Goal: Task Accomplishment & Management: Manage account settings

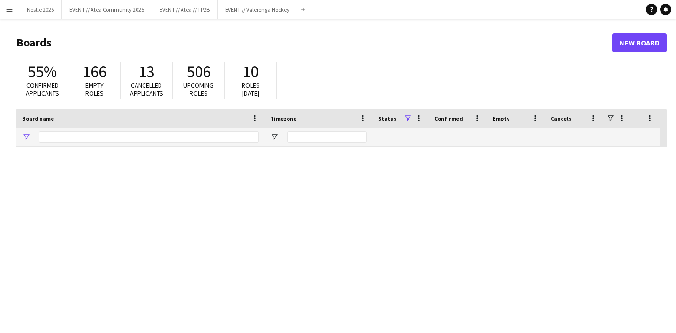
type input "****"
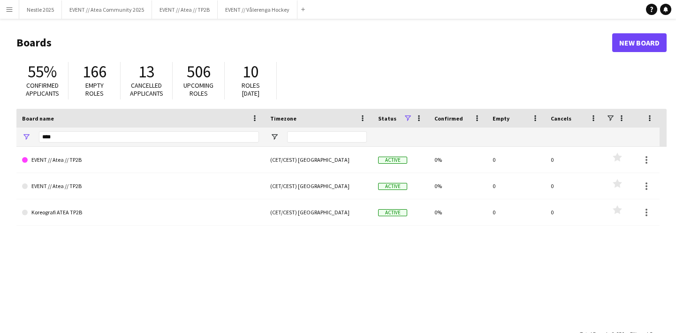
click at [9, 12] on app-icon "Menu" at bounding box center [10, 10] width 8 height 8
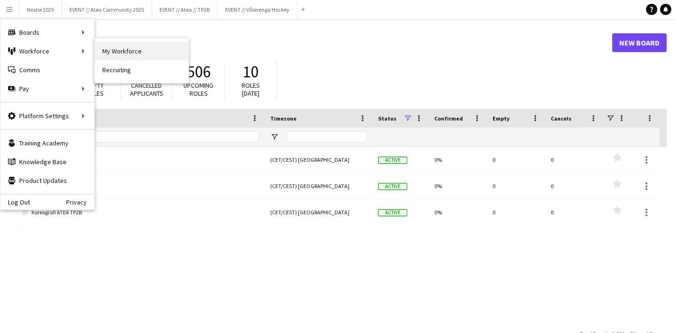
click at [109, 55] on link "My Workforce" at bounding box center [142, 51] width 94 height 19
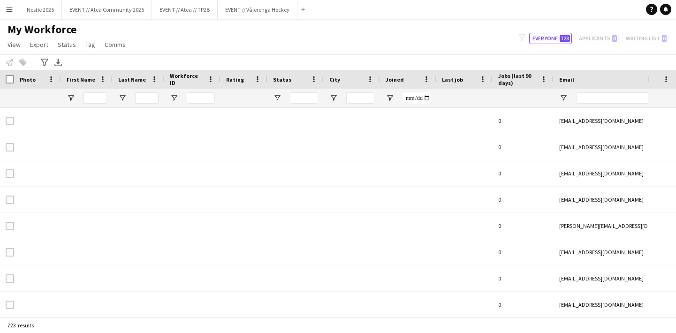
type input "**********"
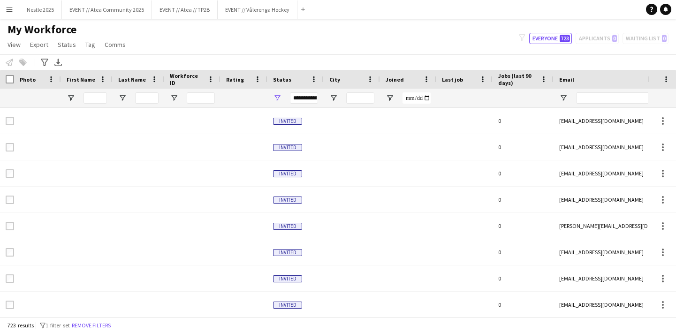
click at [92, 92] on div at bounding box center [94, 98] width 23 height 19
click at [92, 92] on input "First Name Filter Input" at bounding box center [94, 97] width 23 height 11
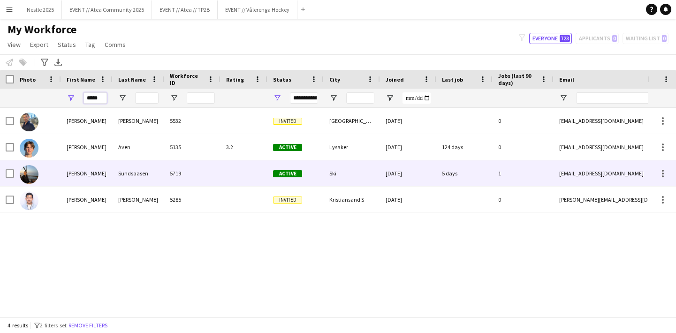
type input "*****"
click at [108, 176] on div "[PERSON_NAME]" at bounding box center [87, 173] width 52 height 26
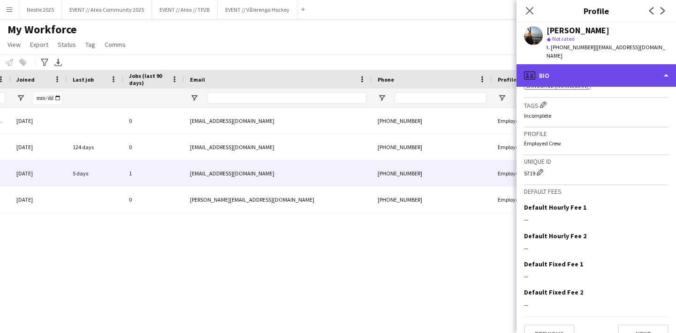
click at [575, 67] on div "profile Bio" at bounding box center [595, 75] width 159 height 23
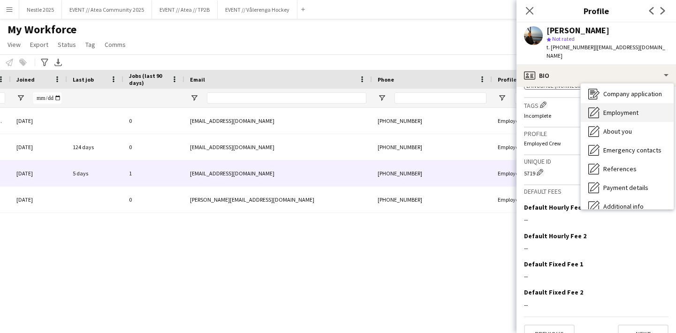
click at [614, 108] on span "Employment" at bounding box center [620, 112] width 35 height 8
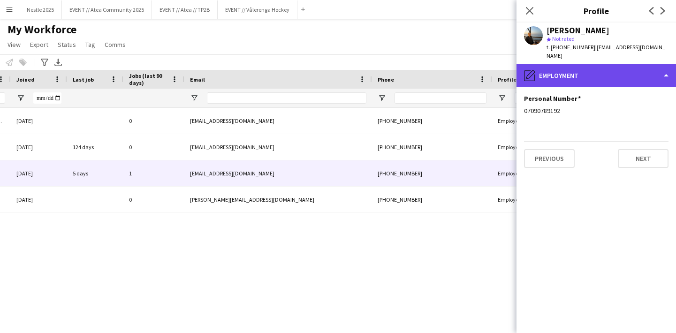
click at [589, 64] on div "pencil4 Employment" at bounding box center [595, 75] width 159 height 23
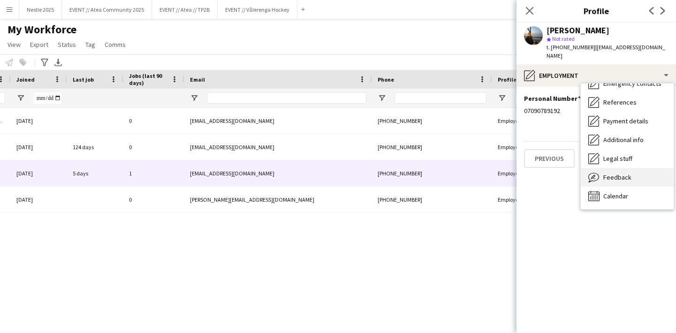
click at [618, 192] on span "Calendar" at bounding box center [615, 196] width 25 height 8
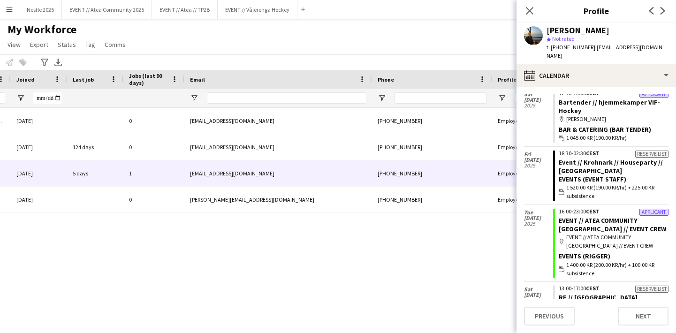
click at [581, 175] on div "Events (Event Staff)" at bounding box center [613, 179] width 110 height 8
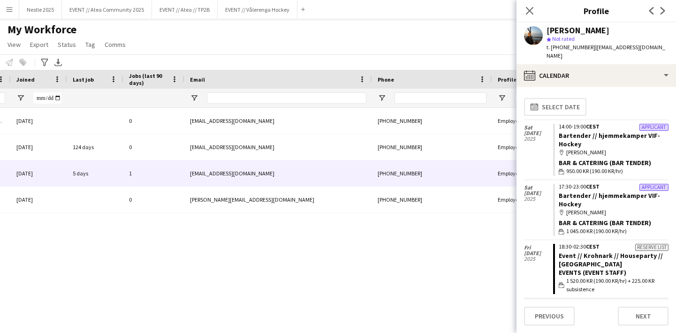
click at [536, 130] on span "[DATE]" at bounding box center [538, 133] width 29 height 6
click at [579, 131] on link "Bartender // hjemmekamper VIF-Hockey" at bounding box center [608, 139] width 101 height 17
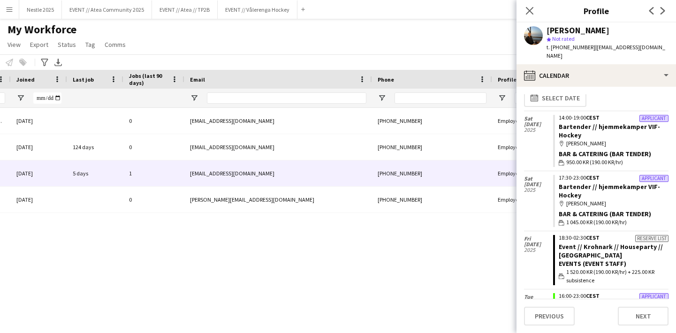
scroll to position [7, 0]
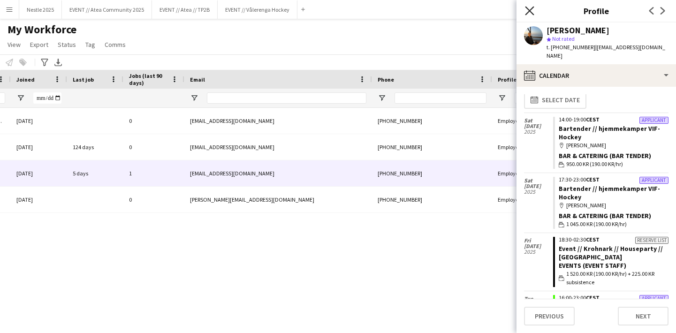
click at [527, 9] on icon at bounding box center [529, 10] width 9 height 9
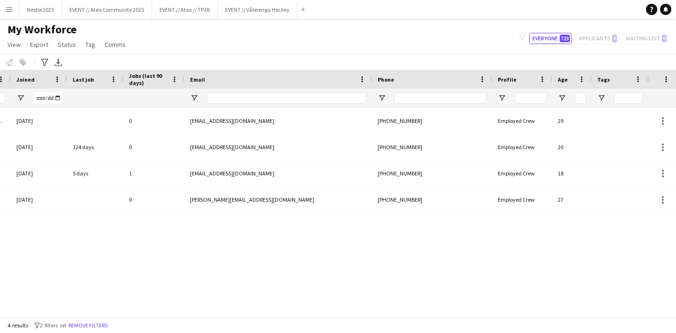
click at [14, 11] on button "Menu" at bounding box center [9, 9] width 19 height 19
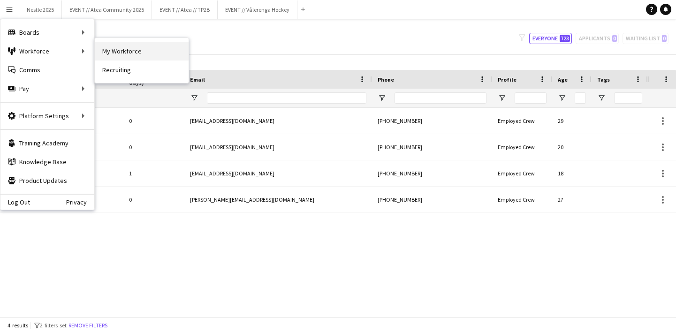
click at [120, 57] on link "My Workforce" at bounding box center [142, 51] width 94 height 19
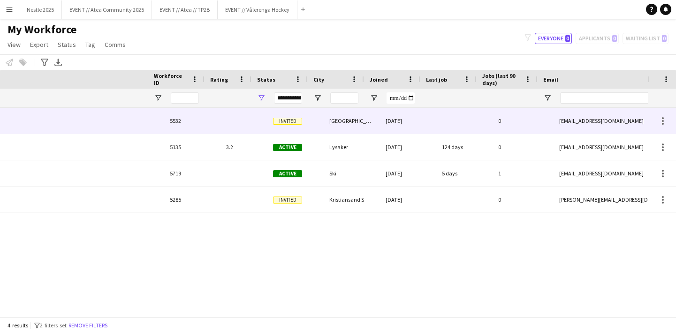
scroll to position [0, -16]
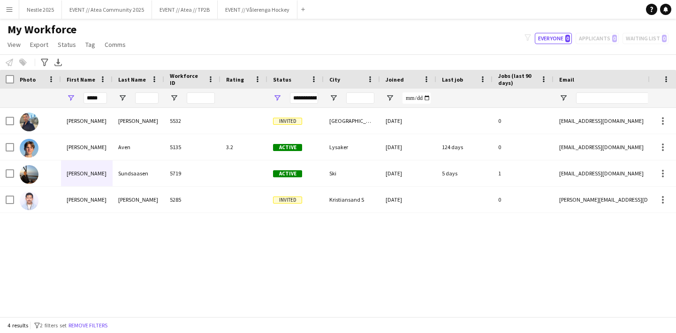
click at [9, 11] on app-icon "Menu" at bounding box center [10, 10] width 8 height 8
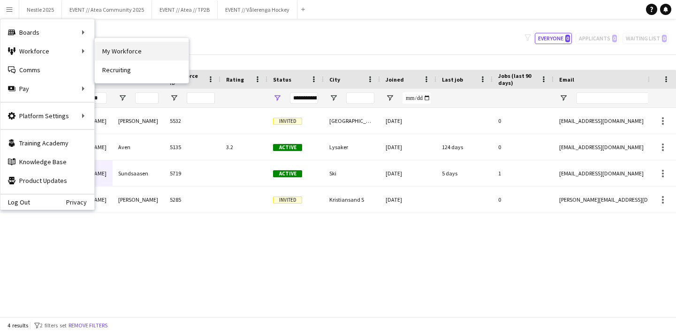
click at [111, 55] on link "My Workforce" at bounding box center [142, 51] width 94 height 19
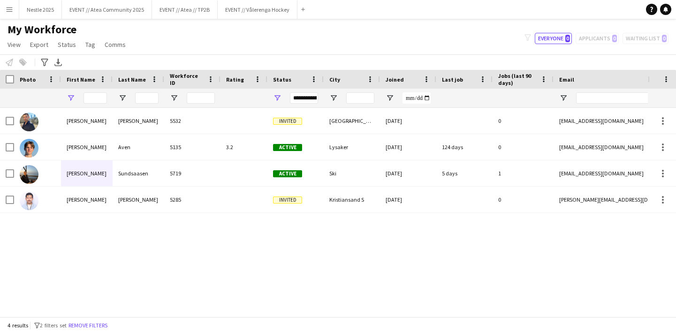
type input "*****"
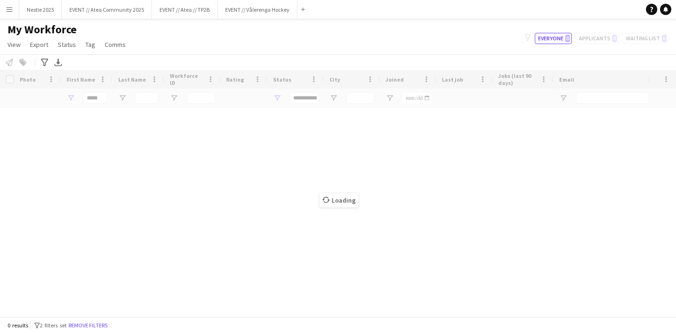
click at [4, 15] on button "Menu" at bounding box center [9, 9] width 19 height 19
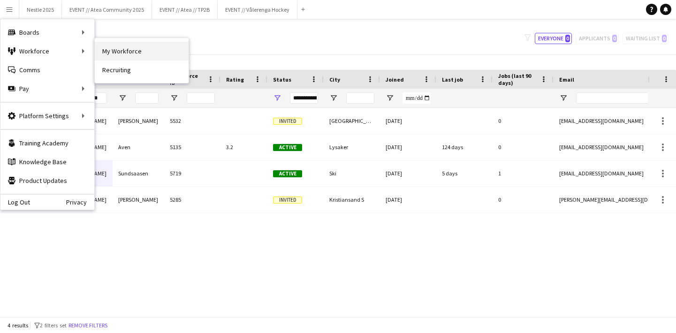
click at [121, 49] on link "My Workforce" at bounding box center [142, 51] width 94 height 19
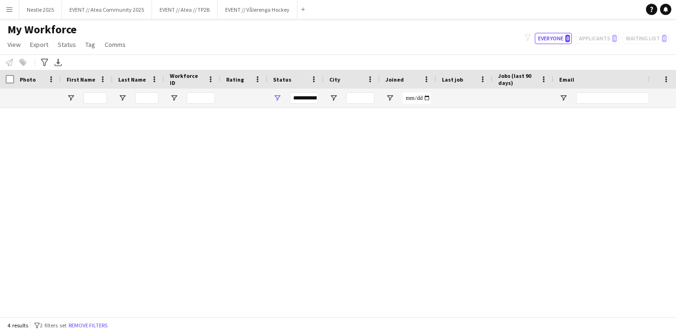
type input "*****"
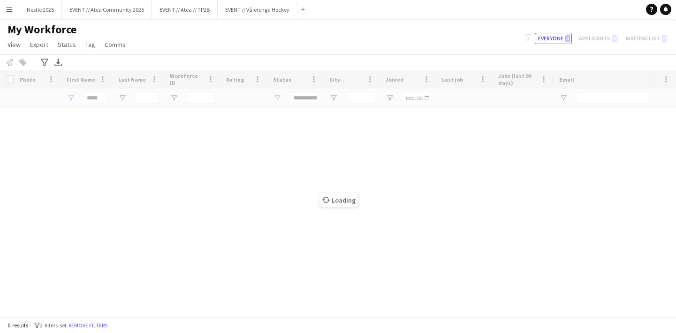
click at [11, 8] on app-icon "Menu" at bounding box center [10, 10] width 8 height 8
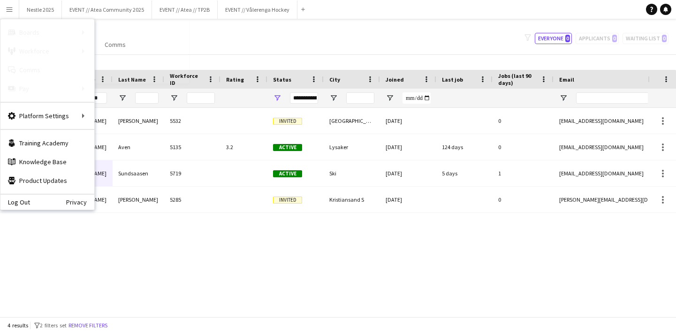
click at [122, 47] on link "All jobs" at bounding box center [142, 51] width 94 height 19
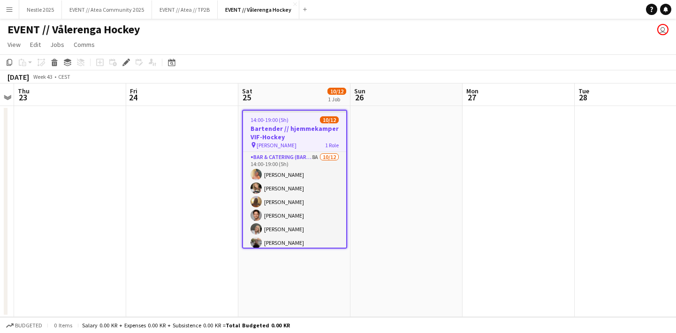
click at [262, 135] on h3 "Bartender // hjemmekamper VIF-Hockey" at bounding box center [294, 132] width 103 height 17
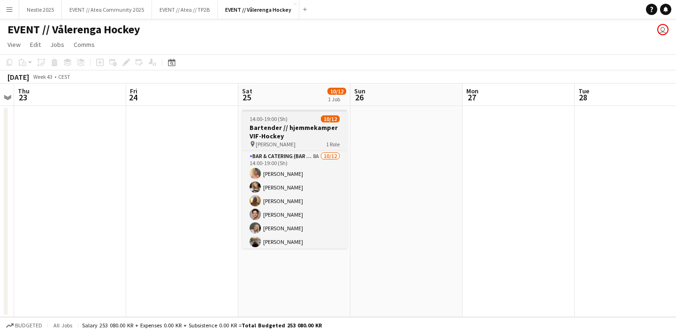
click at [262, 135] on h3 "Bartender // hjemmekamper VIF-Hockey" at bounding box center [294, 131] width 105 height 17
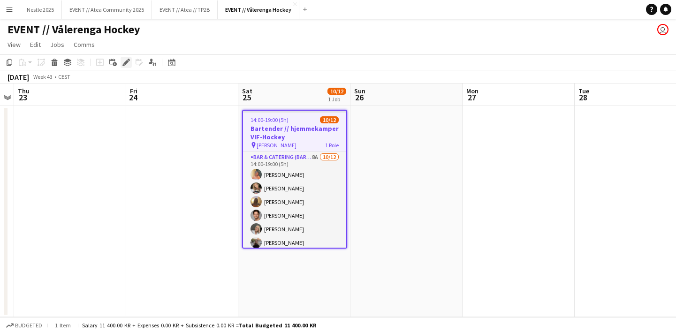
click at [127, 64] on icon "Edit" at bounding box center [126, 63] width 8 height 8
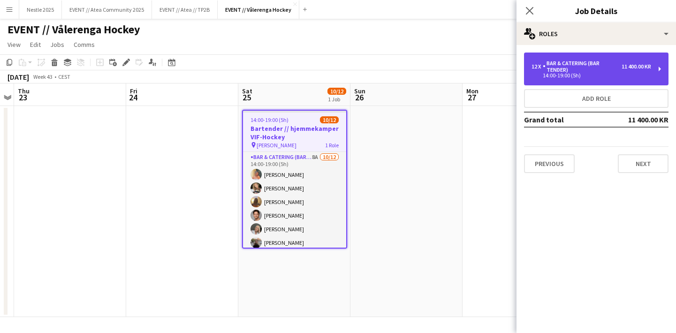
click at [583, 62] on div "Bar & Catering (Bar Tender)" at bounding box center [582, 66] width 79 height 13
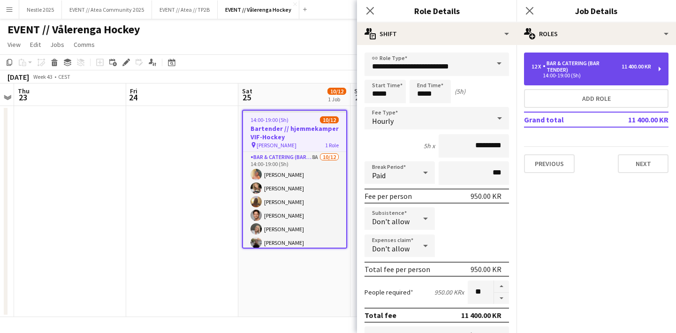
click at [575, 77] on div "14:00-19:00 (5h)" at bounding box center [591, 75] width 120 height 5
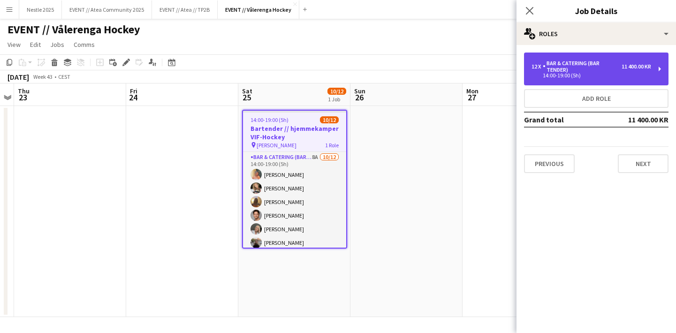
click at [575, 77] on div "14:00-19:00 (5h)" at bounding box center [591, 75] width 120 height 5
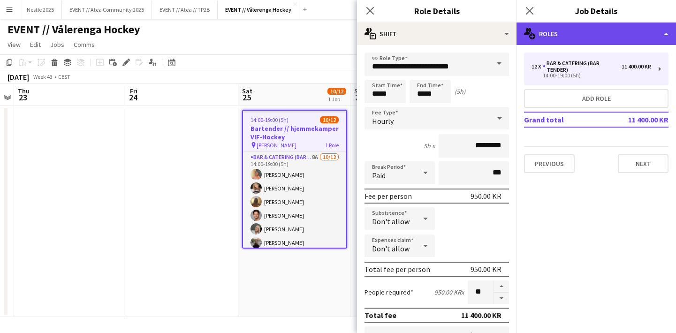
click at [600, 38] on div "multiple-users-add Roles" at bounding box center [595, 34] width 159 height 23
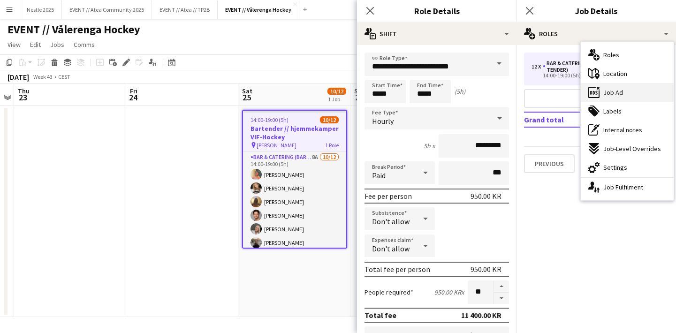
click at [614, 93] on span "Job Ad" at bounding box center [613, 92] width 20 height 8
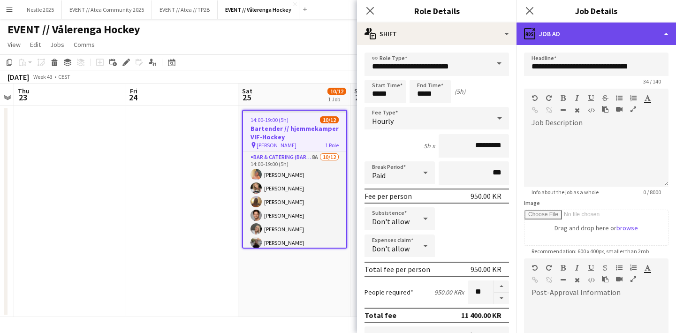
click at [596, 42] on div "ads-window Job Ad" at bounding box center [595, 34] width 159 height 23
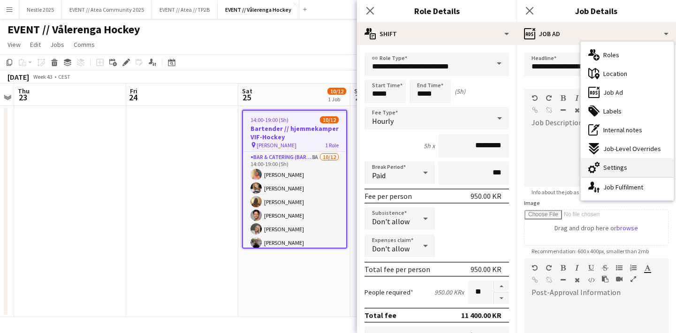
click at [626, 165] on div "cog-double-3 Settings" at bounding box center [627, 167] width 93 height 19
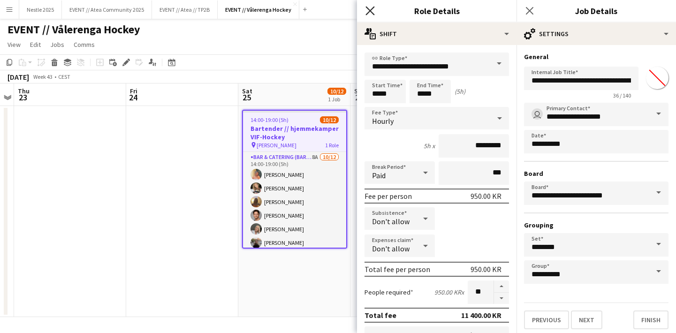
click at [373, 11] on icon "Close pop-in" at bounding box center [369, 10] width 9 height 9
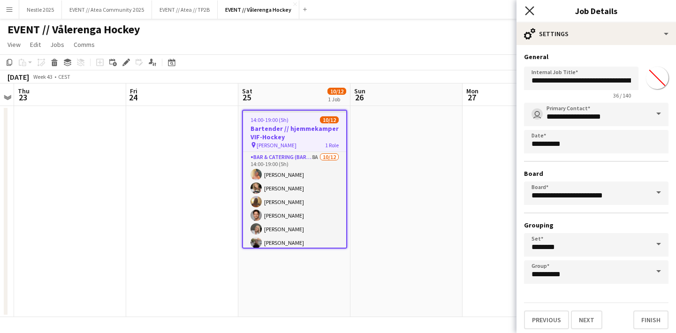
click at [526, 14] on icon at bounding box center [529, 10] width 9 height 9
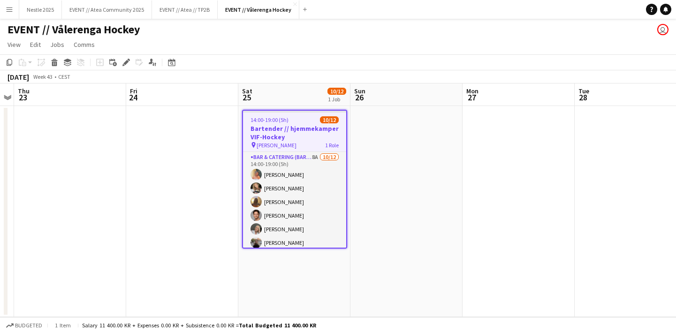
click at [14, 14] on button "Menu" at bounding box center [9, 9] width 19 height 19
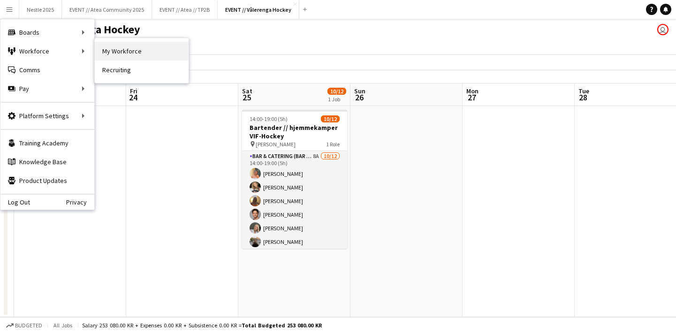
click at [96, 50] on link "My Workforce" at bounding box center [142, 51] width 94 height 19
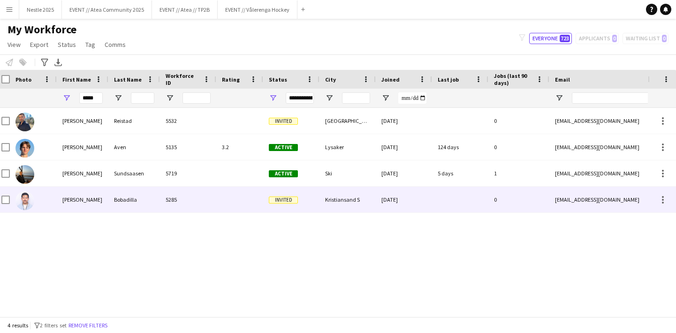
scroll to position [0, 4]
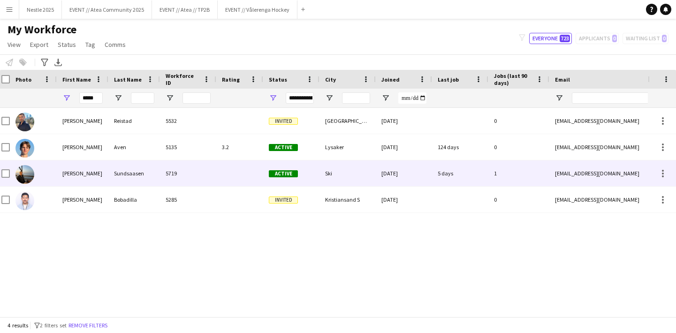
click at [63, 181] on div "[PERSON_NAME]" at bounding box center [83, 173] width 52 height 26
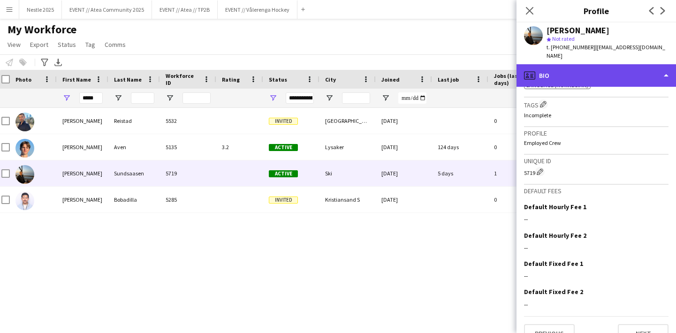
click at [578, 67] on div "profile Bio" at bounding box center [595, 75] width 159 height 23
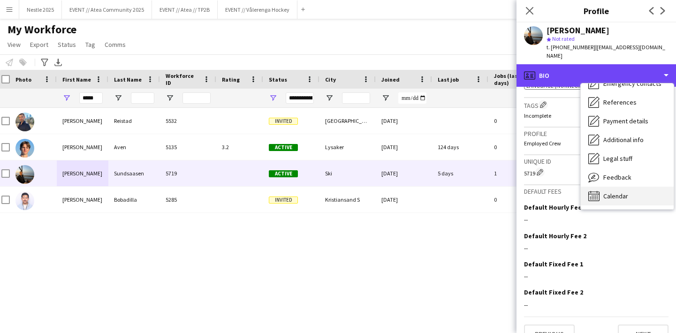
scroll to position [88, 0]
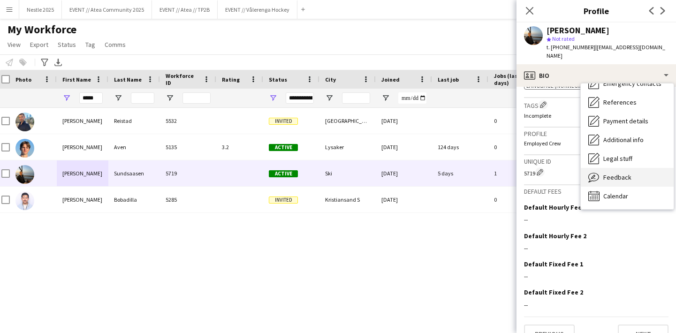
click at [615, 173] on span "Feedback" at bounding box center [617, 177] width 28 height 8
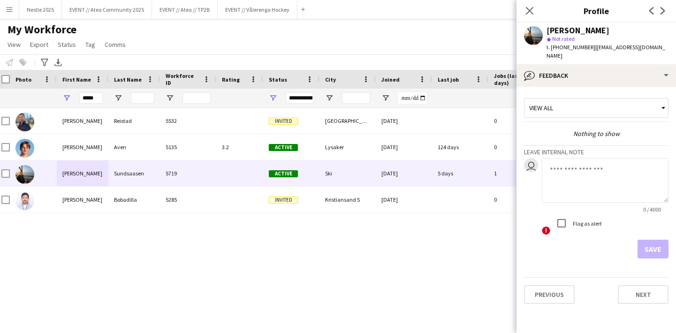
scroll to position [0, 0]
click at [574, 158] on textarea at bounding box center [605, 180] width 127 height 45
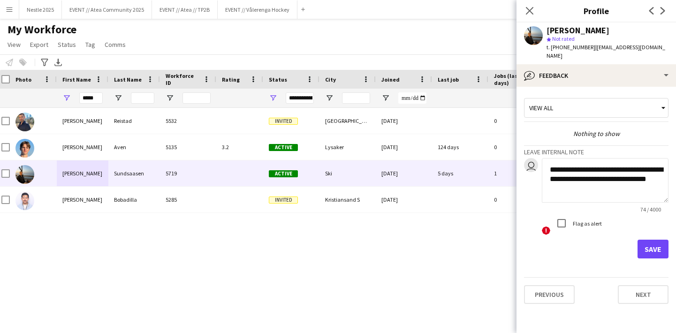
click at [583, 171] on textarea "**********" at bounding box center [605, 180] width 127 height 45
click at [564, 182] on textarea "**********" at bounding box center [605, 180] width 127 height 45
drag, startPoint x: 657, startPoint y: 183, endPoint x: 631, endPoint y: 183, distance: 25.8
click at [631, 183] on textarea "**********" at bounding box center [605, 180] width 127 height 45
type textarea "**********"
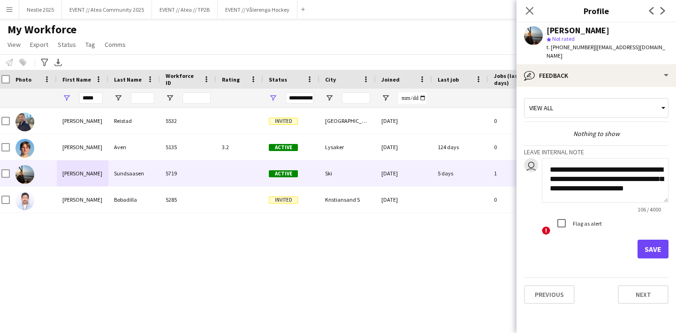
click at [648, 240] on button "Save" at bounding box center [652, 249] width 31 height 19
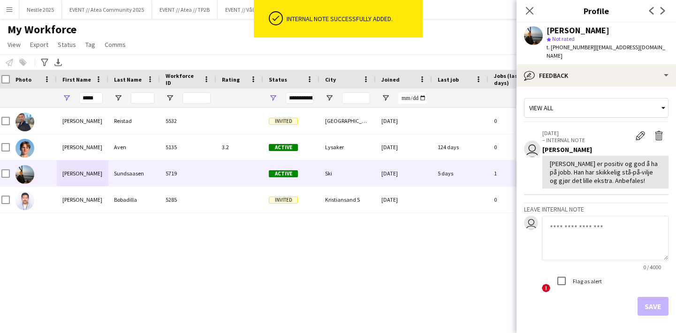
click at [572, 99] on div "View all" at bounding box center [591, 108] width 134 height 18
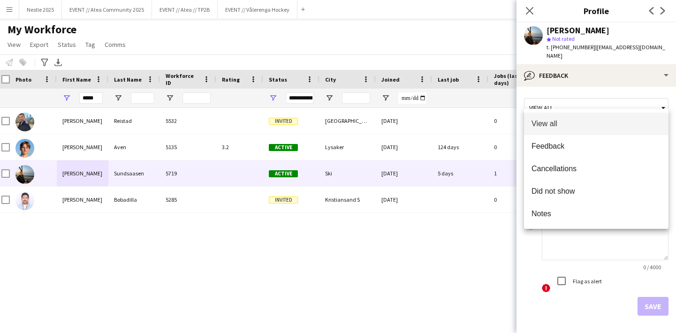
click at [559, 101] on div at bounding box center [338, 166] width 676 height 333
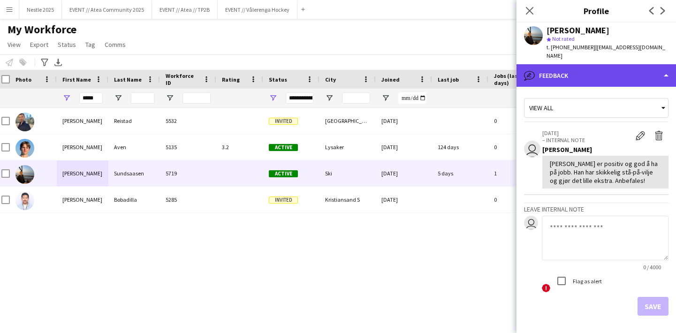
click at [559, 71] on div "bubble-pencil Feedback" at bounding box center [595, 75] width 159 height 23
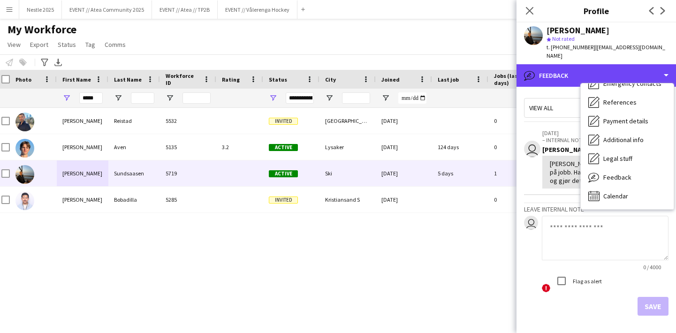
scroll to position [88, 0]
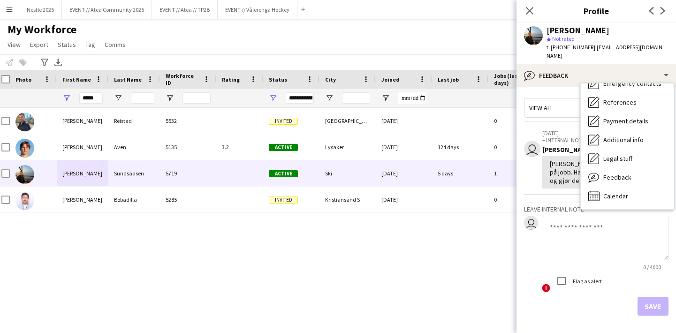
click at [475, 256] on div "Jacob Andreas Reistad 5532 Invited Trondheim 30-05-2025 0 reistad45@gmail.com +…" at bounding box center [324, 212] width 648 height 209
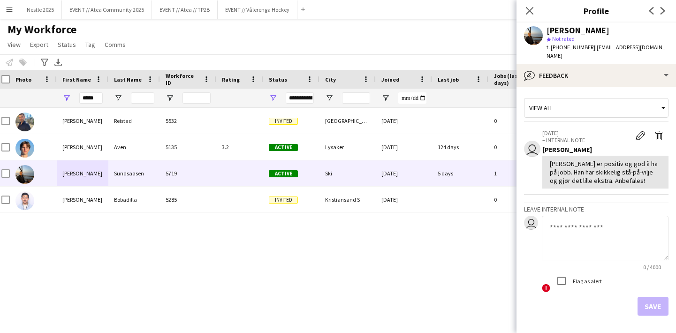
click at [530, 38] on app-user-avatar at bounding box center [533, 35] width 19 height 19
click at [525, 11] on icon "Close pop-in" at bounding box center [529, 10] width 9 height 9
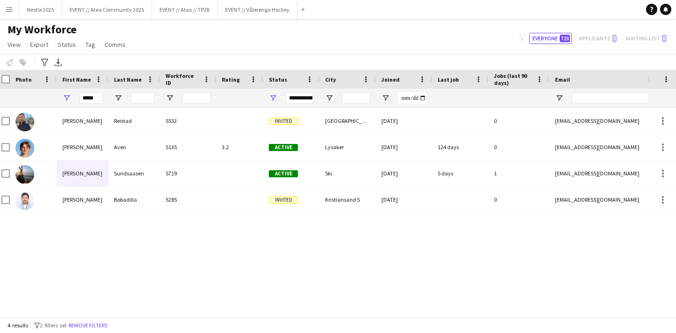
click at [468, 273] on div "Jacob Andreas Reistad 5532 Invited Trondheim 30-05-2025 0 reistad45@gmail.com +…" at bounding box center [324, 212] width 648 height 209
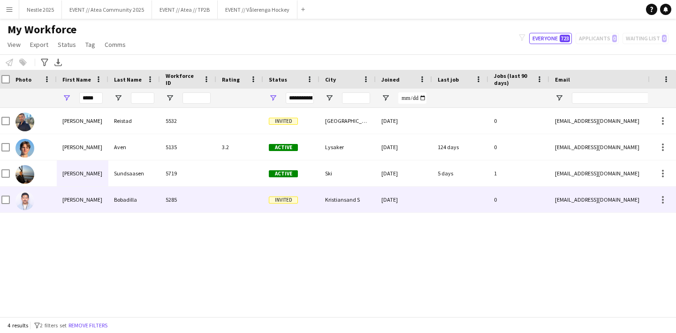
click at [196, 241] on div "Jacob Andreas Reistad 5532 Invited Trondheim 30-05-2025 0 reistad45@gmail.com +…" at bounding box center [324, 212] width 648 height 209
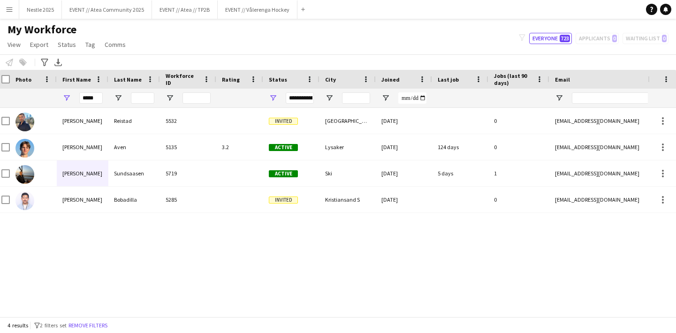
click at [15, 14] on button "Menu" at bounding box center [9, 9] width 19 height 19
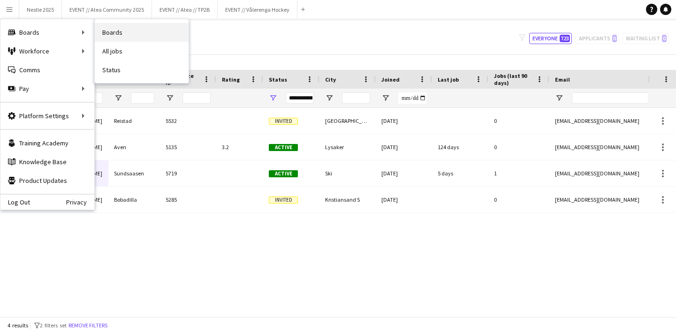
click at [105, 38] on link "Boards" at bounding box center [142, 32] width 94 height 19
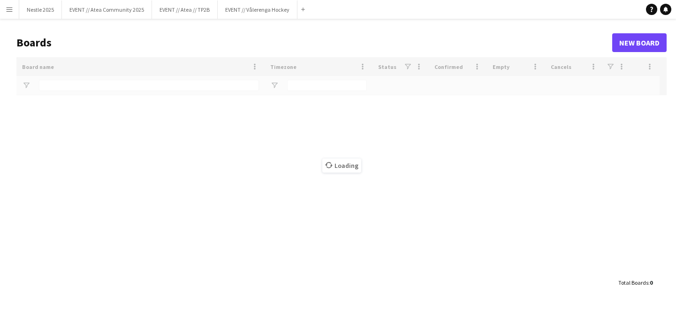
type input "****"
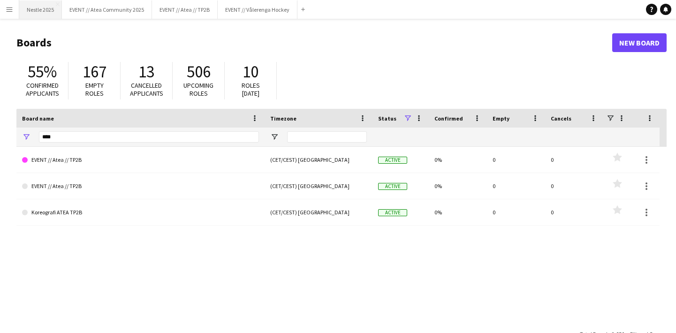
click at [40, 11] on button "Nestle 2025 Close" at bounding box center [40, 9] width 43 height 18
